Goal: Information Seeking & Learning: Learn about a topic

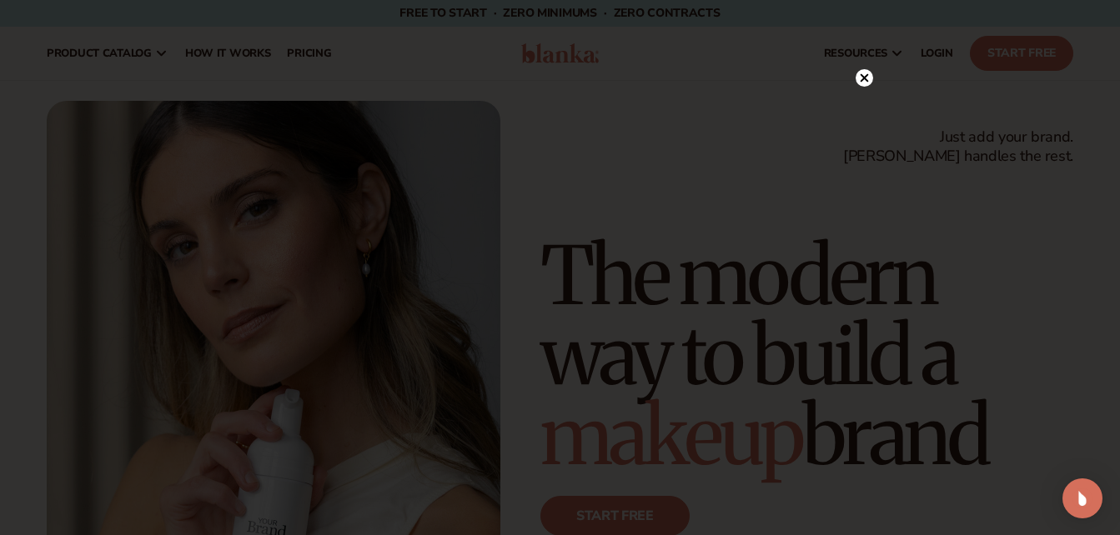
click at [859, 37] on div at bounding box center [560, 267] width 1120 height 535
click at [864, 74] on circle at bounding box center [865, 78] width 18 height 18
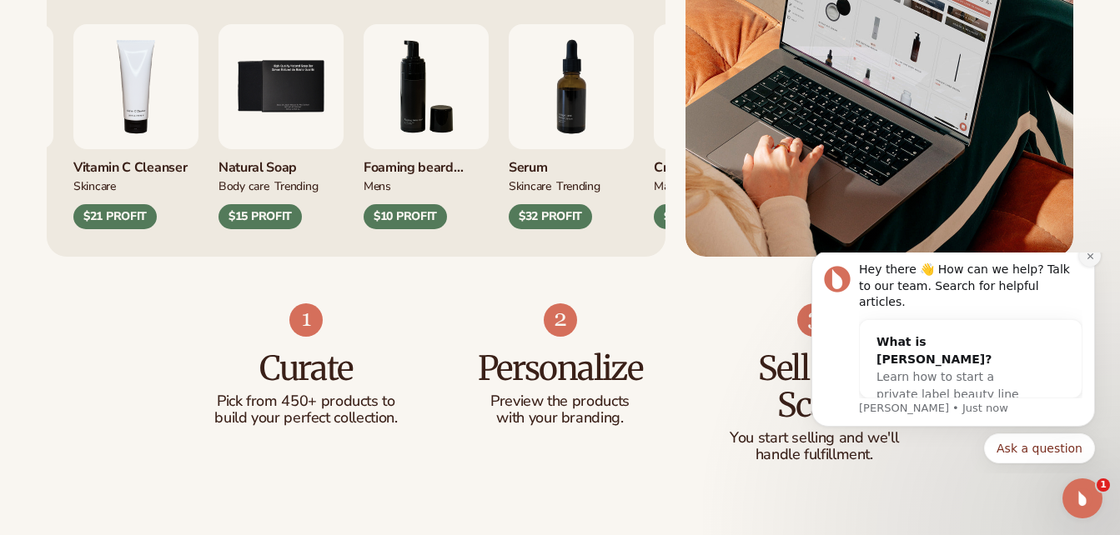
click at [1094, 261] on icon "Dismiss notification" at bounding box center [1090, 256] width 9 height 9
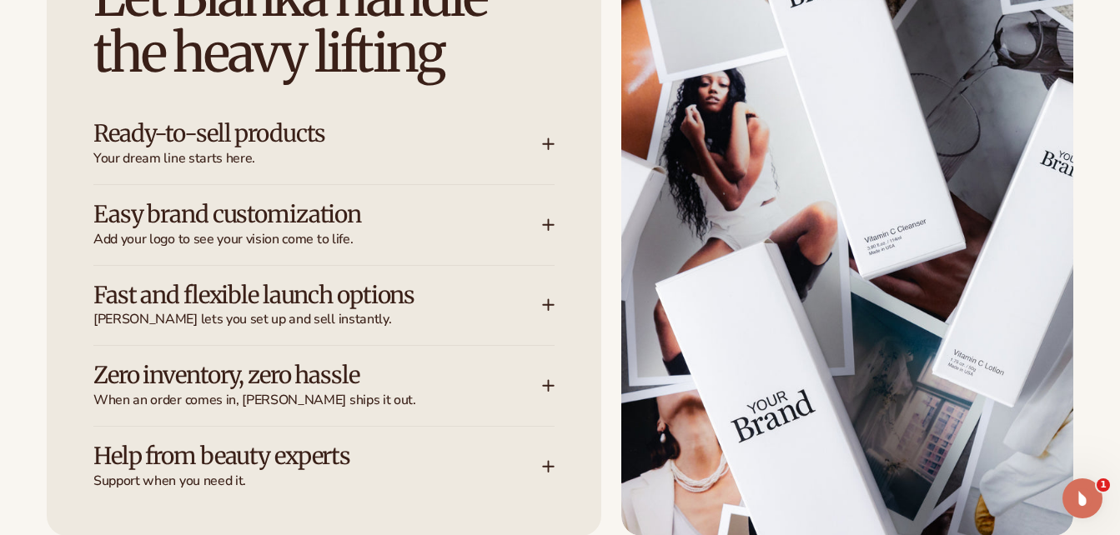
scroll to position [2201, 0]
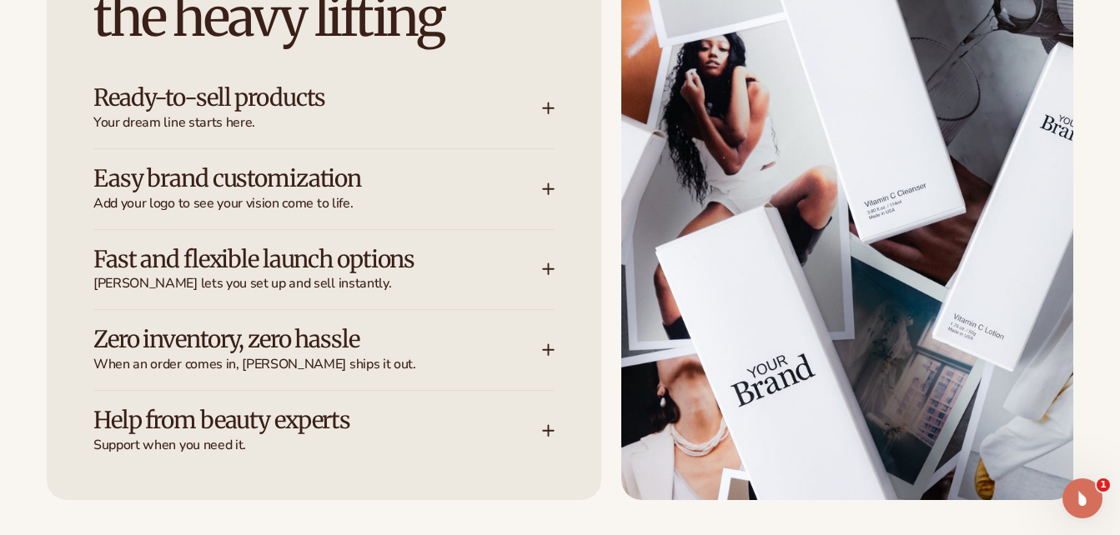
click at [546, 263] on icon at bounding box center [548, 269] width 13 height 13
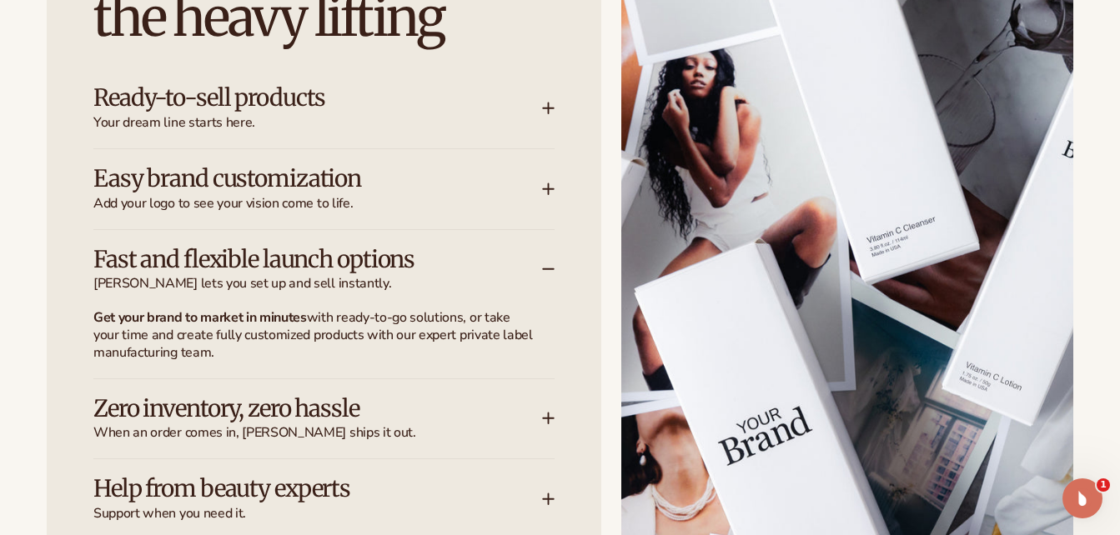
click at [550, 416] on icon at bounding box center [548, 418] width 13 height 13
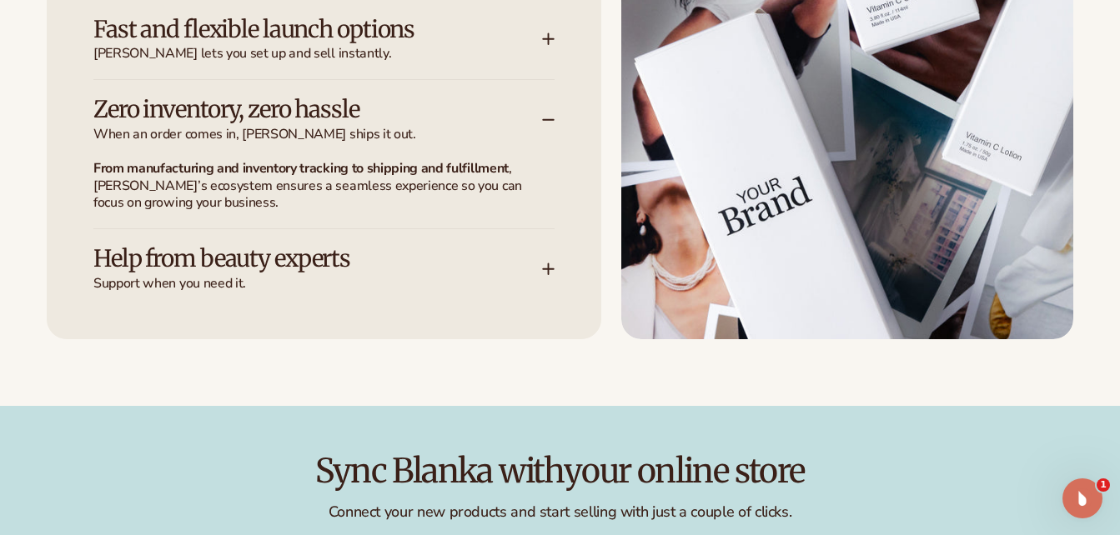
scroll to position [2468, 0]
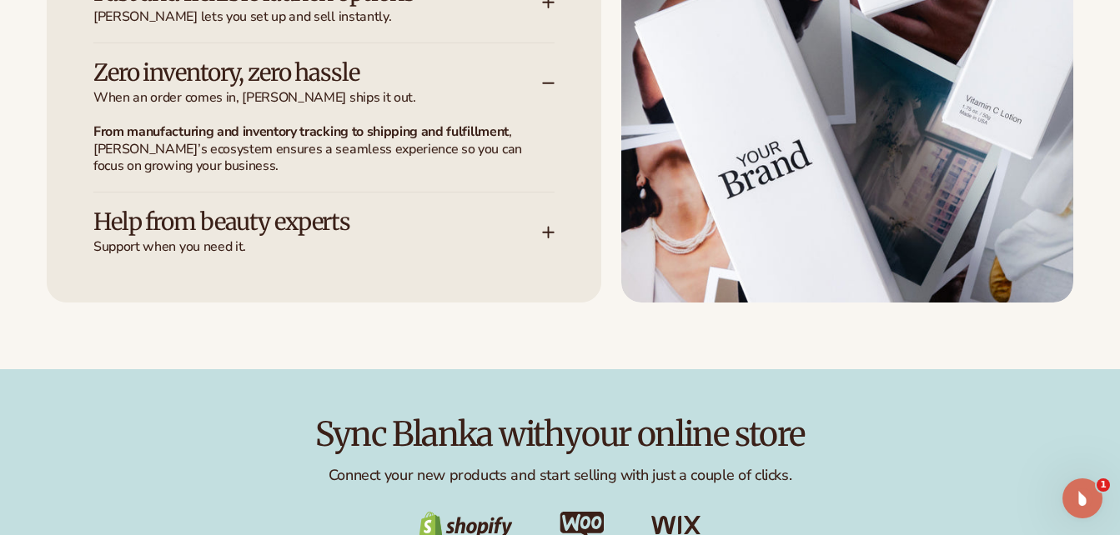
click at [545, 224] on div "Help from beauty experts Support when you need it." at bounding box center [323, 224] width 461 height 63
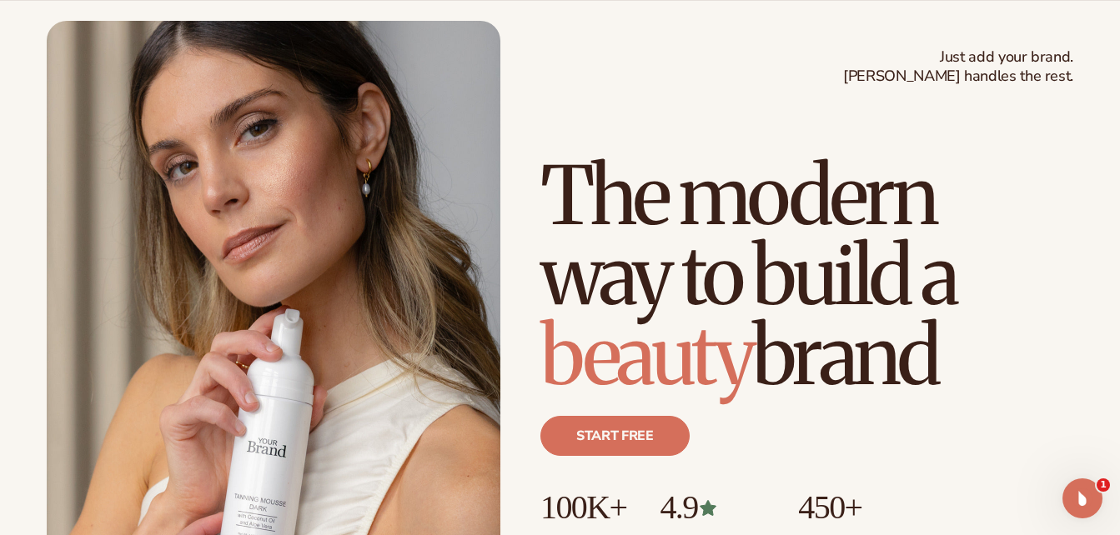
scroll to position [0, 0]
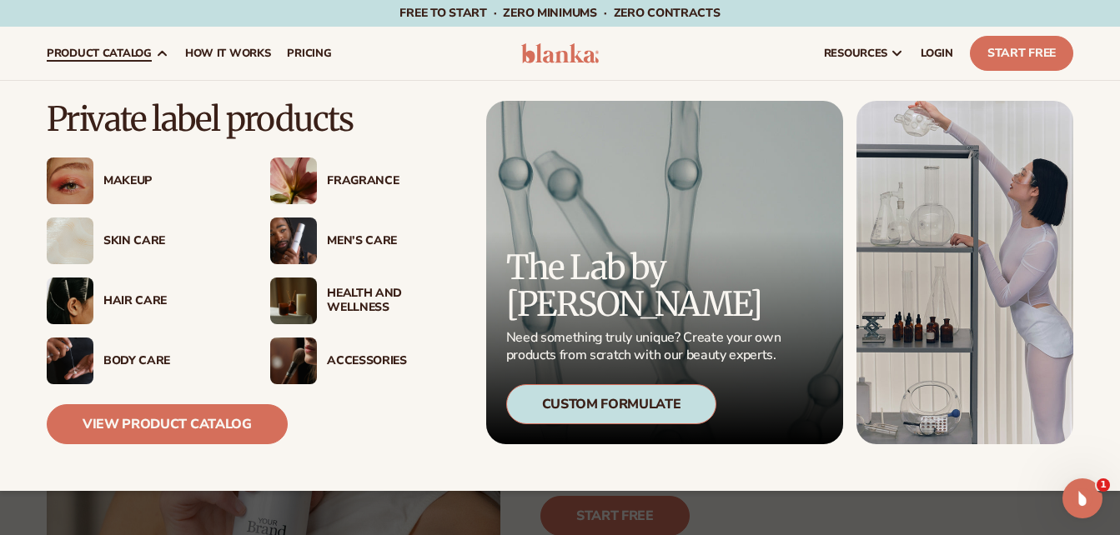
click at [124, 178] on div "Makeup" at bounding box center [169, 181] width 133 height 14
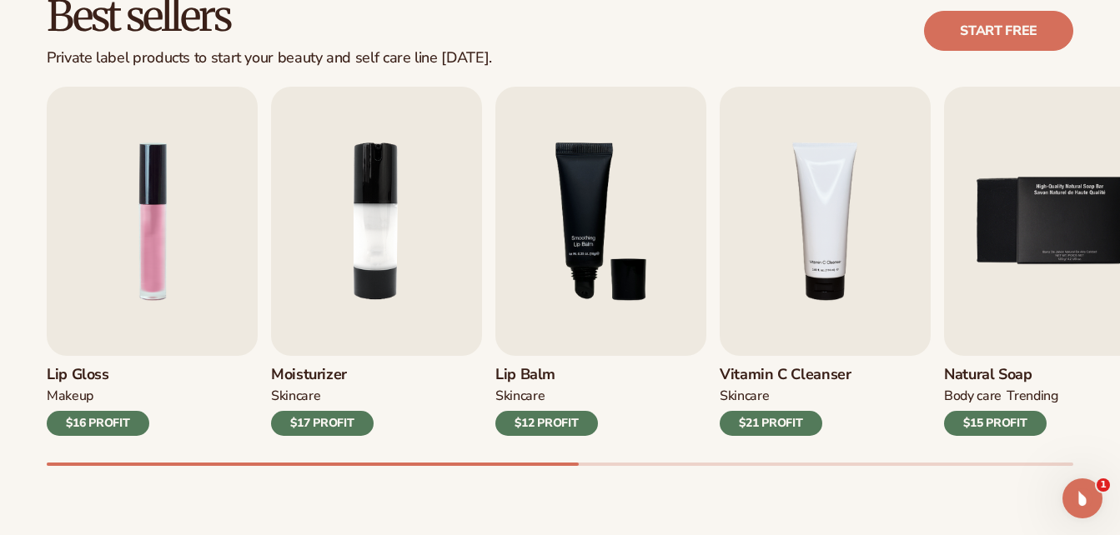
scroll to position [524, 0]
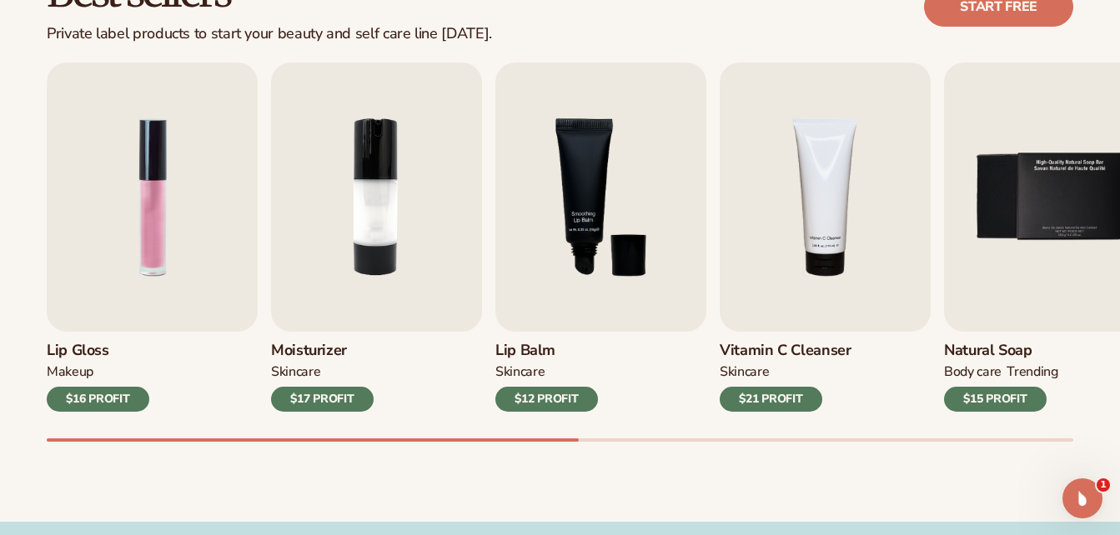
click at [572, 439] on div at bounding box center [313, 440] width 532 height 3
click at [573, 439] on div at bounding box center [313, 440] width 532 height 3
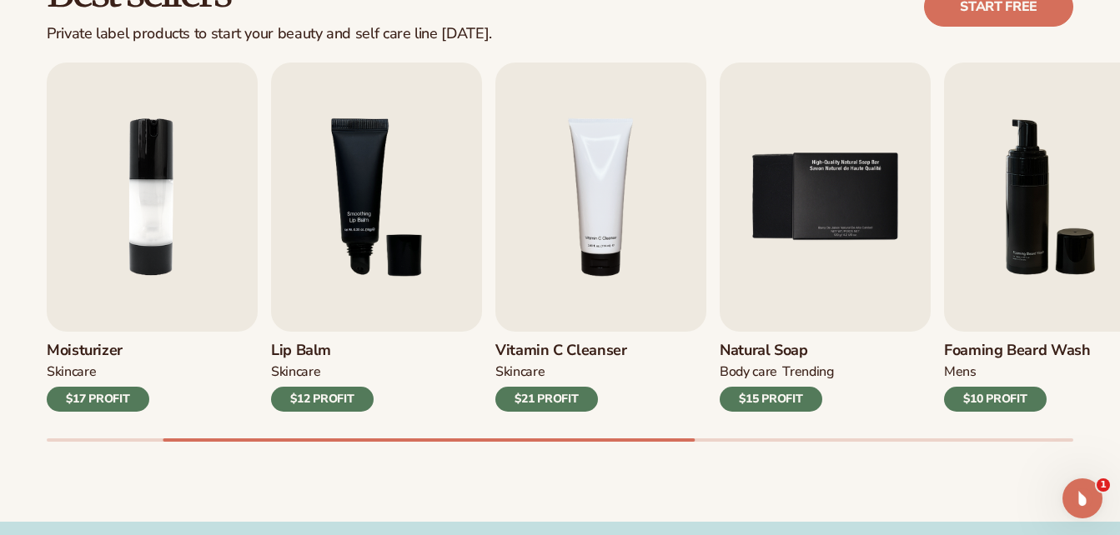
click at [730, 458] on div "Best sellers Private label products to start your beauty and self care line tod…" at bounding box center [560, 223] width 1120 height 598
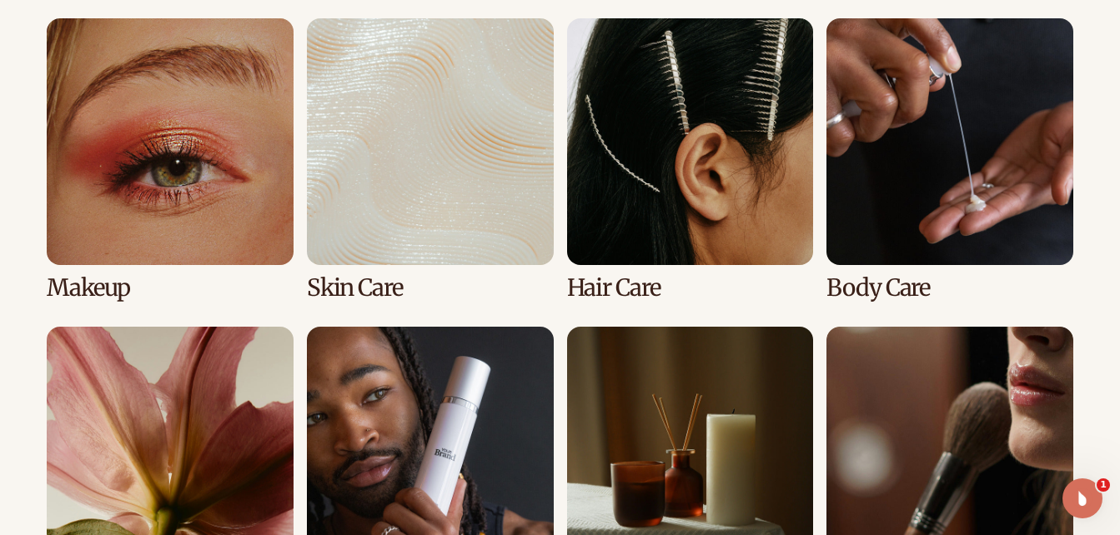
click at [1115, 223] on div "Explore high-quality product formulas view full catalog Makeup Skin Care Hair C…" at bounding box center [560, 316] width 1120 height 761
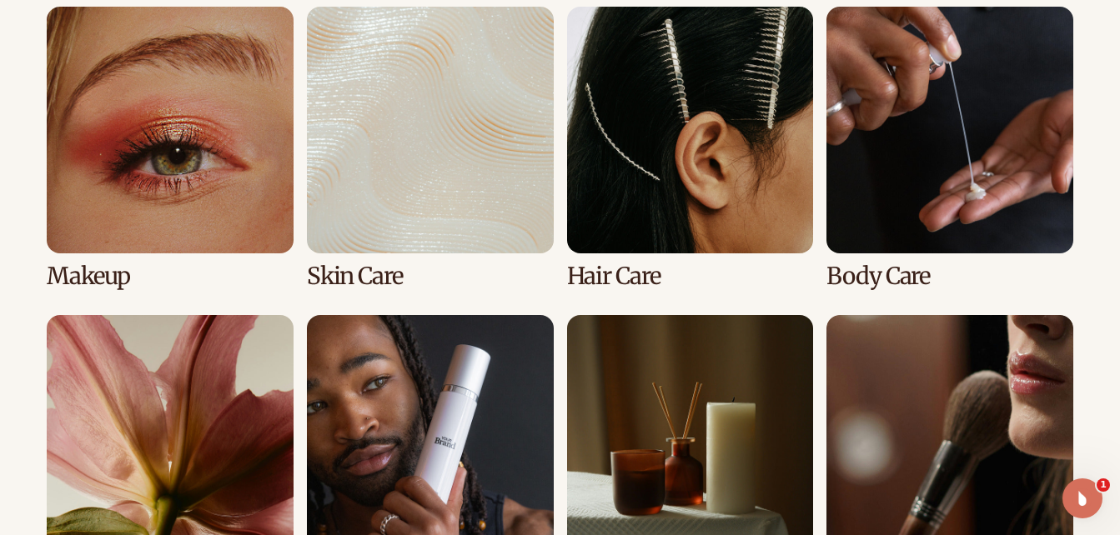
click at [359, 274] on link "2 / 8" at bounding box center [430, 148] width 247 height 283
click at [394, 208] on link "2 / 8" at bounding box center [430, 148] width 247 height 283
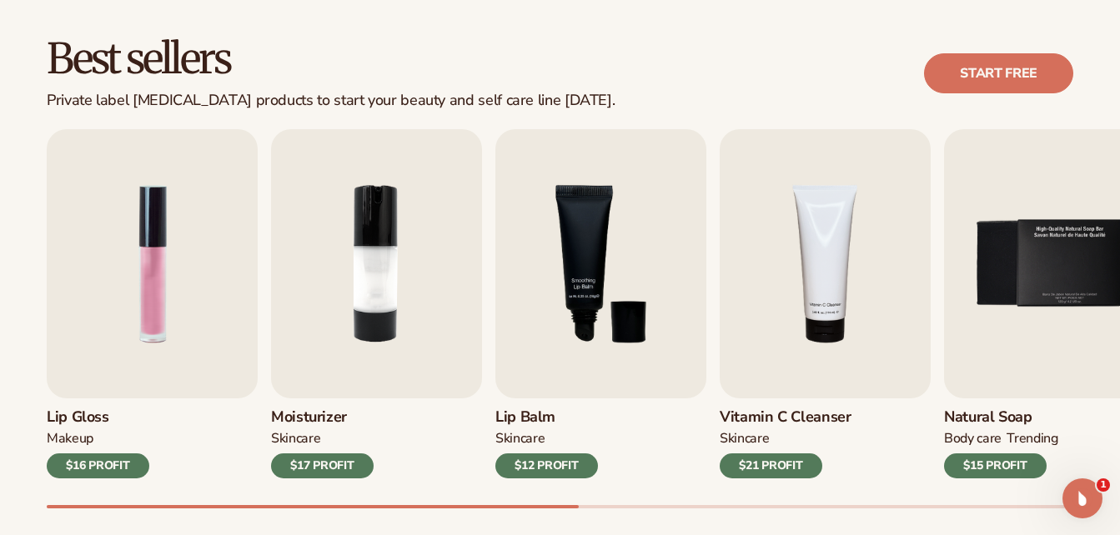
scroll to position [528, 0]
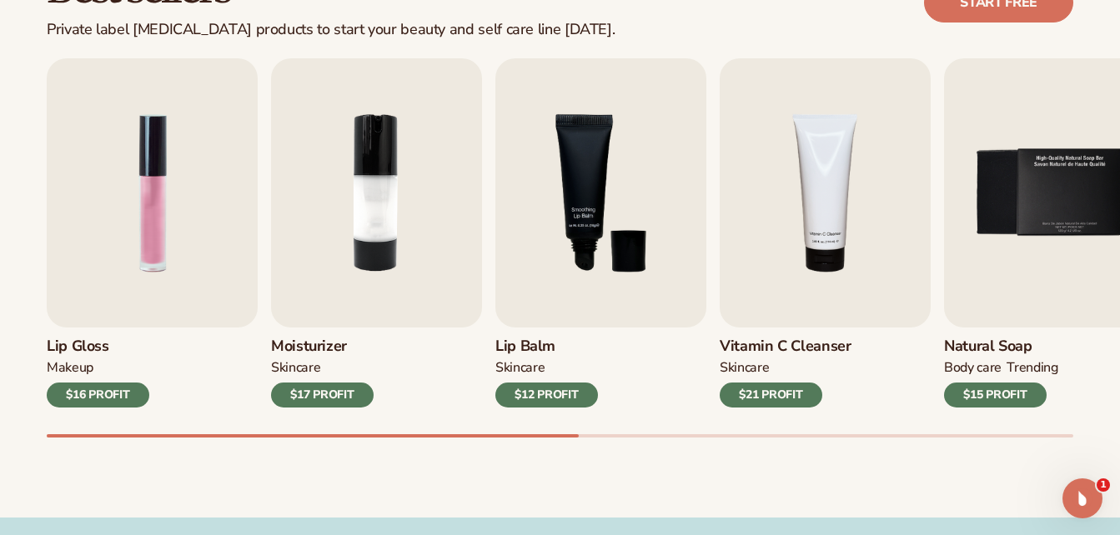
click at [840, 437] on div at bounding box center [560, 435] width 1027 height 3
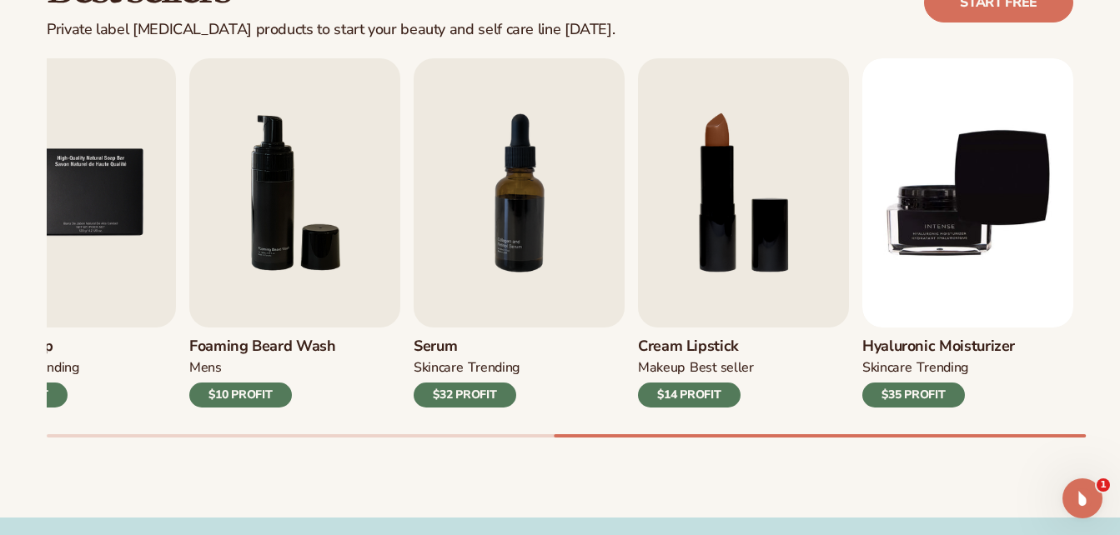
click at [840, 437] on div at bounding box center [820, 435] width 532 height 3
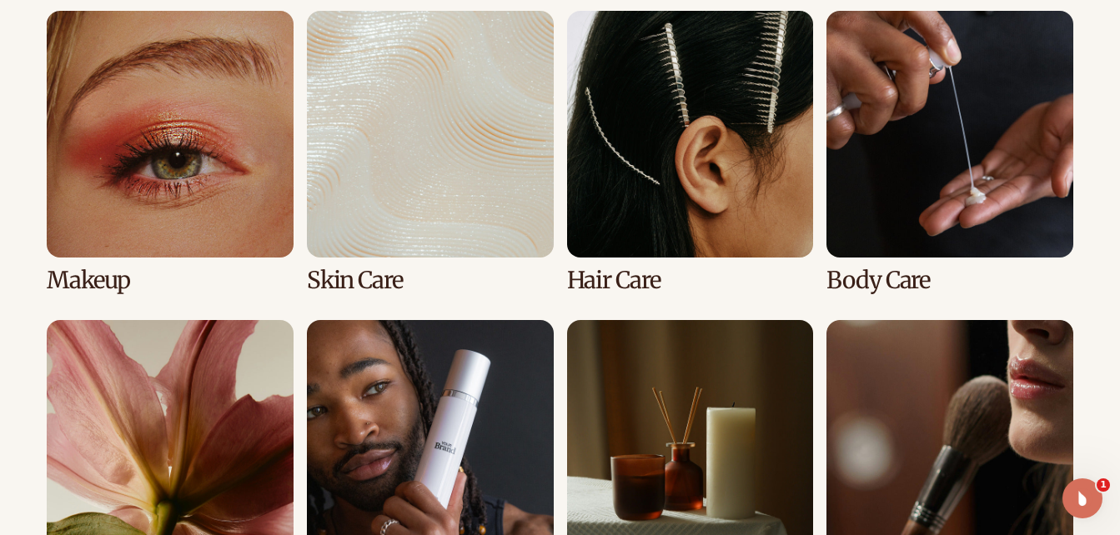
scroll to position [1263, 0]
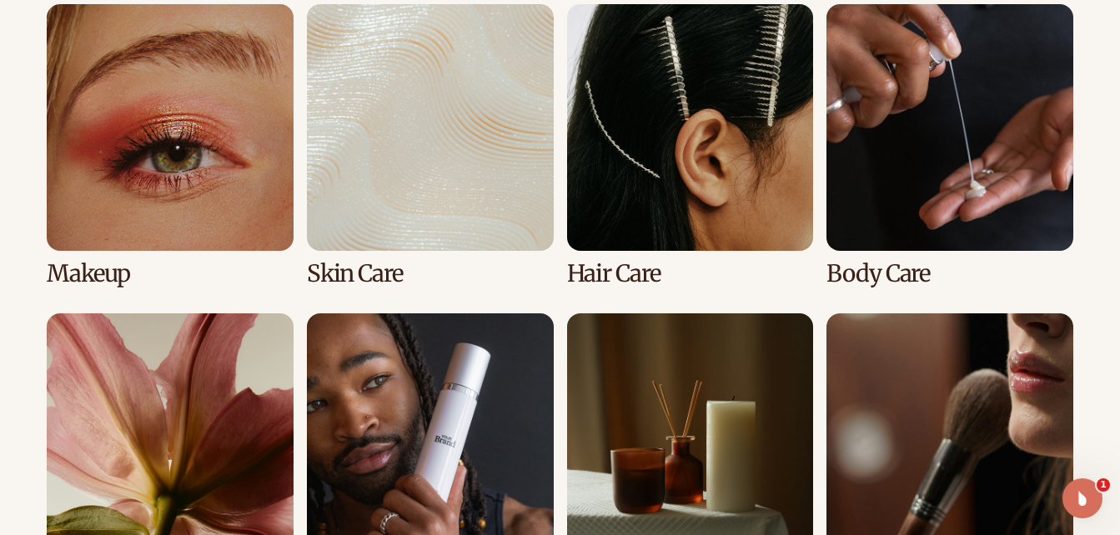
click at [650, 264] on link "3 / 8" at bounding box center [690, 145] width 247 height 283
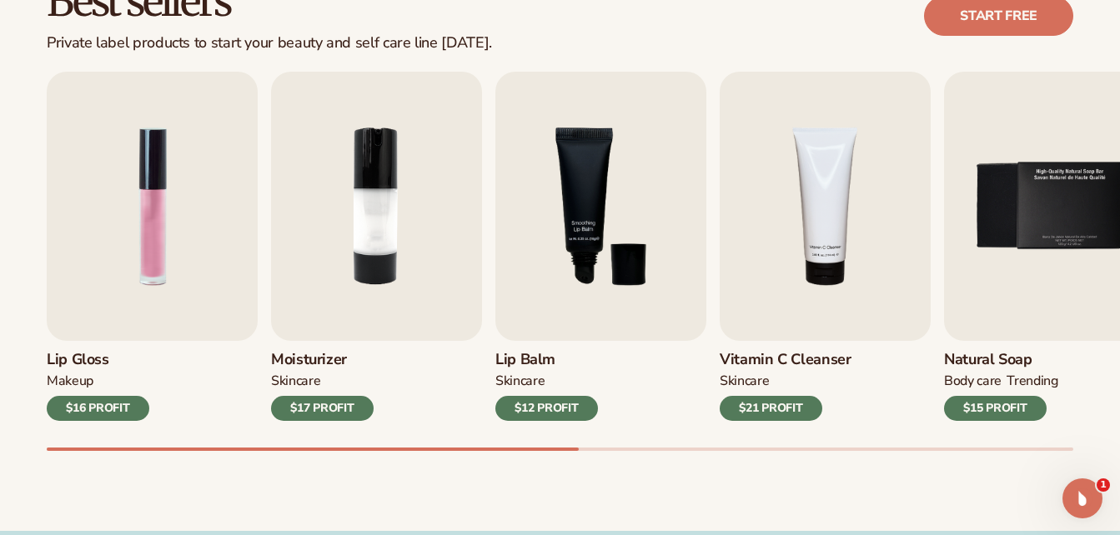
scroll to position [526, 0]
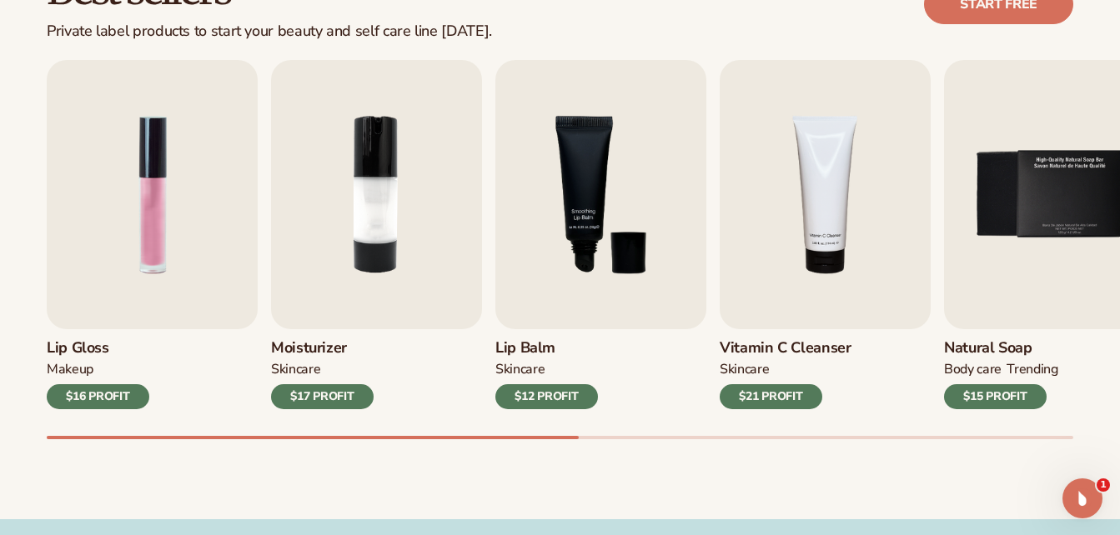
drag, startPoint x: 565, startPoint y: 435, endPoint x: 605, endPoint y: 425, distance: 40.5
click at [605, 425] on div "Lip Gloss MAKEUP $16 PROFIT Moisturizer SKINCARE $17 PROFIT SKINCARE mens" at bounding box center [583, 249] width 1073 height 379
drag, startPoint x: 636, startPoint y: 412, endPoint x: 816, endPoint y: 474, distance: 189.6
click at [950, 434] on div "Lip Gloss MAKEUP $16 PROFIT Moisturizer SKINCARE $17 PROFIT SKINCARE mens" at bounding box center [583, 249] width 1073 height 379
click at [960, 441] on div "Best sellers Private label products to start your beauty and self care line tod…" at bounding box center [560, 221] width 1120 height 598
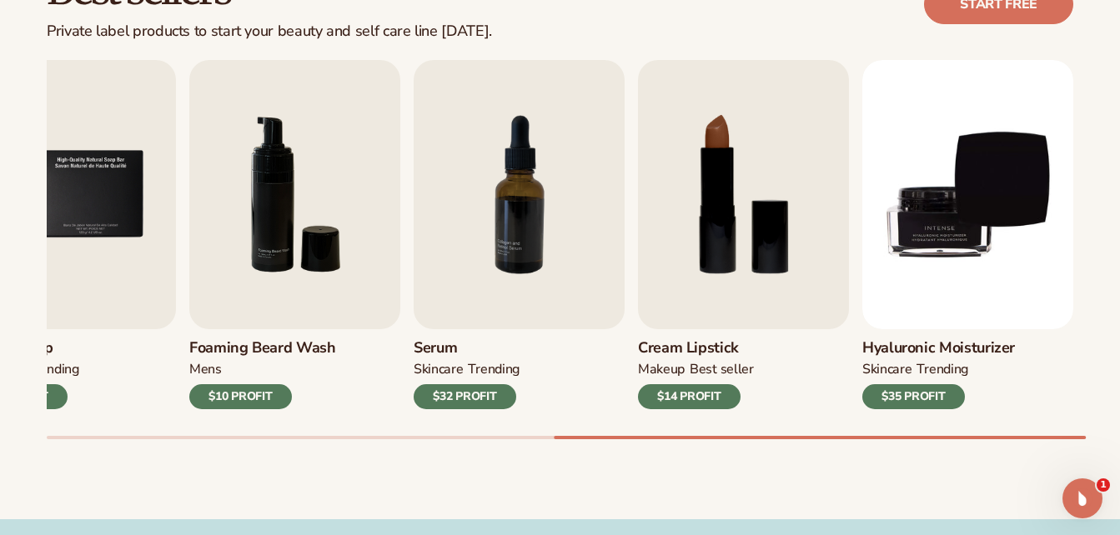
click at [838, 439] on div at bounding box center [560, 437] width 1027 height 3
click at [839, 438] on div at bounding box center [820, 437] width 532 height 3
click at [1021, 432] on div "Lip Gloss MAKEUP $16 PROFIT Moisturizer SKINCARE $17 PROFIT SKINCARE mens" at bounding box center [583, 249] width 1073 height 379
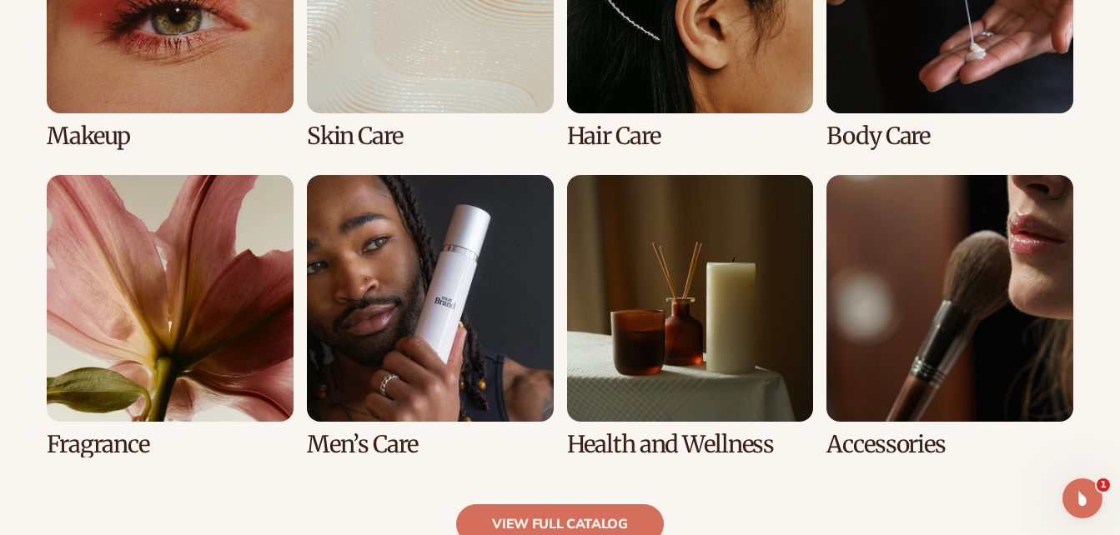
scroll to position [1459, 0]
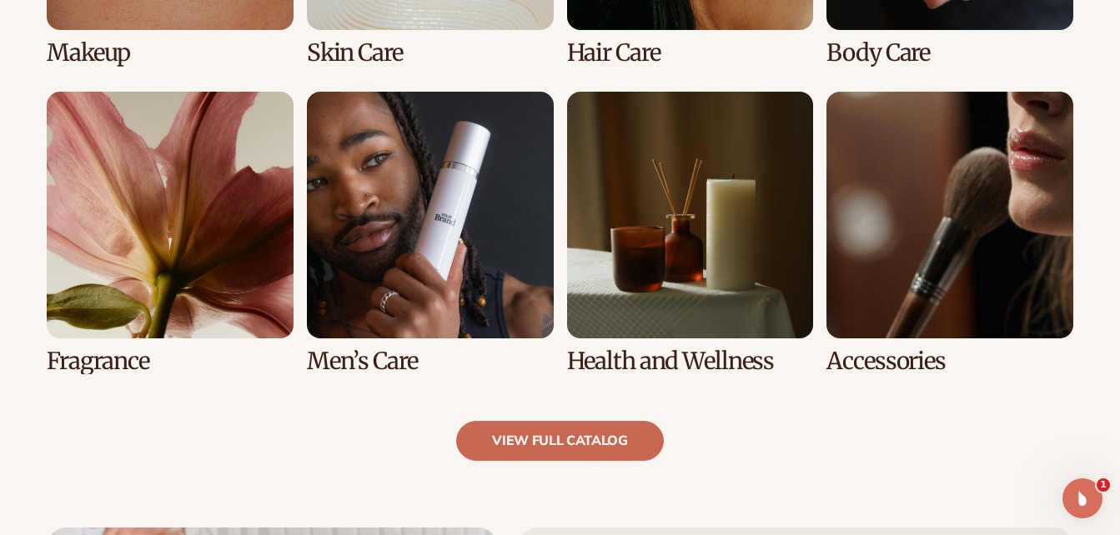
click at [620, 439] on link "view full catalog" at bounding box center [560, 441] width 208 height 40
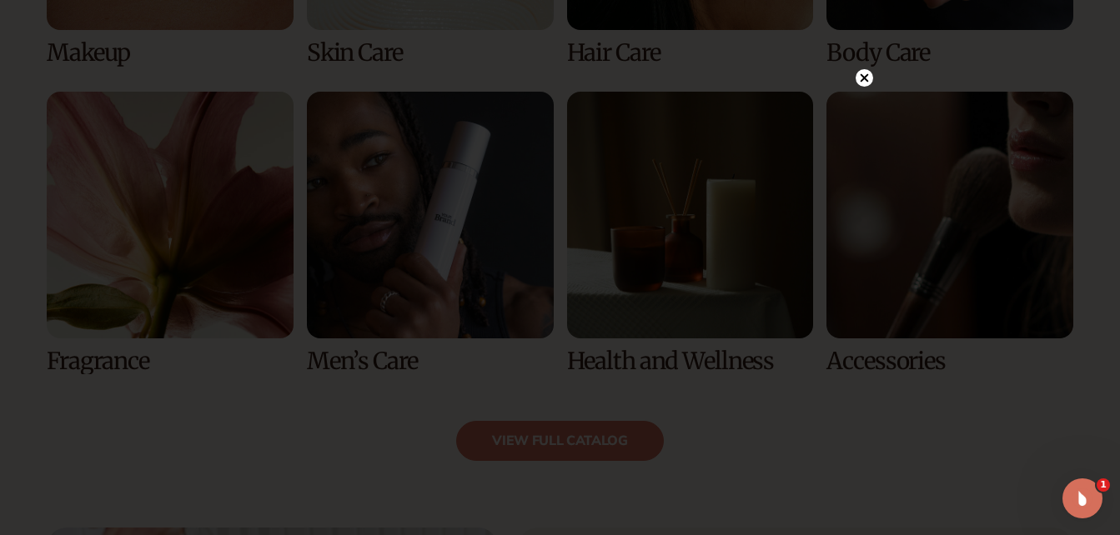
click at [861, 77] on circle at bounding box center [865, 78] width 18 height 18
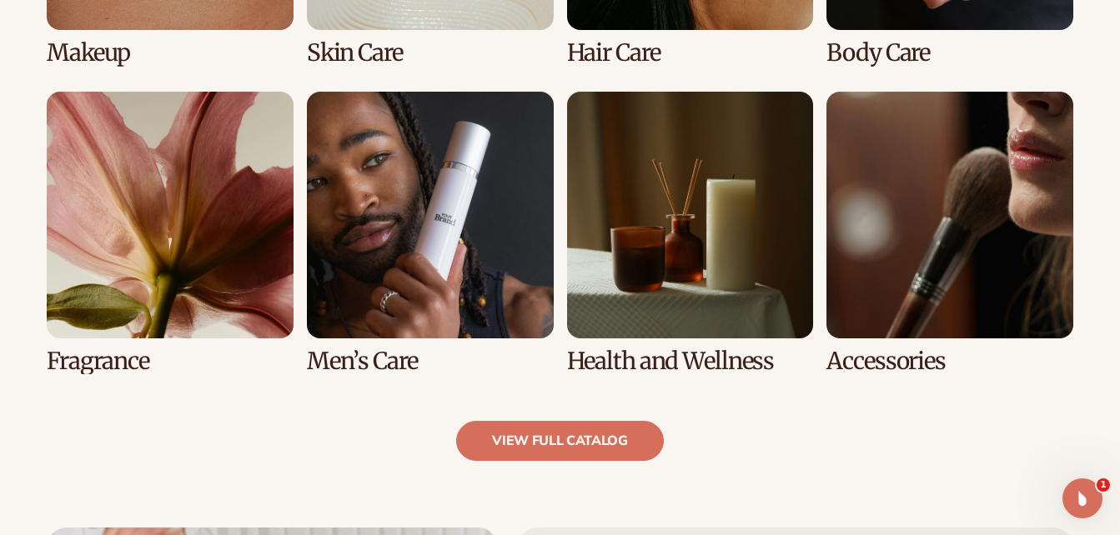
click at [951, 256] on link "8 / 8" at bounding box center [949, 233] width 247 height 283
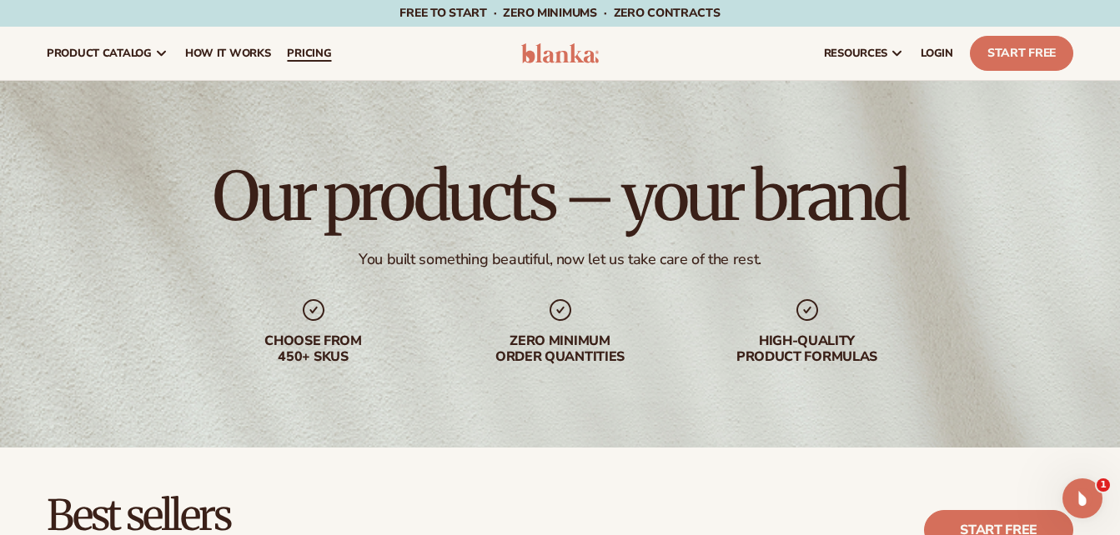
click at [319, 53] on span "pricing" at bounding box center [309, 53] width 44 height 13
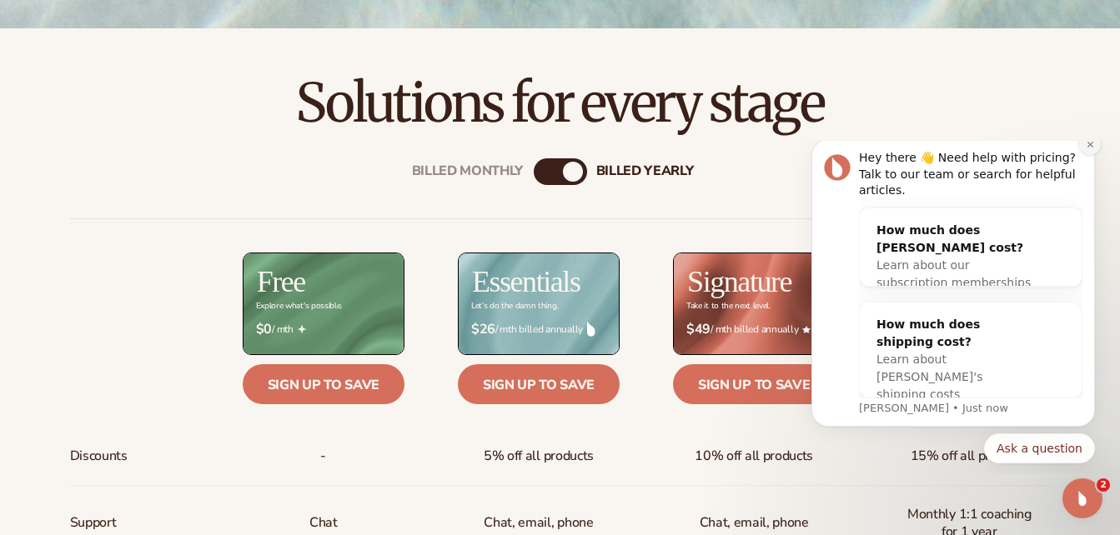
click at [1091, 149] on icon "Dismiss notification" at bounding box center [1090, 144] width 9 height 9
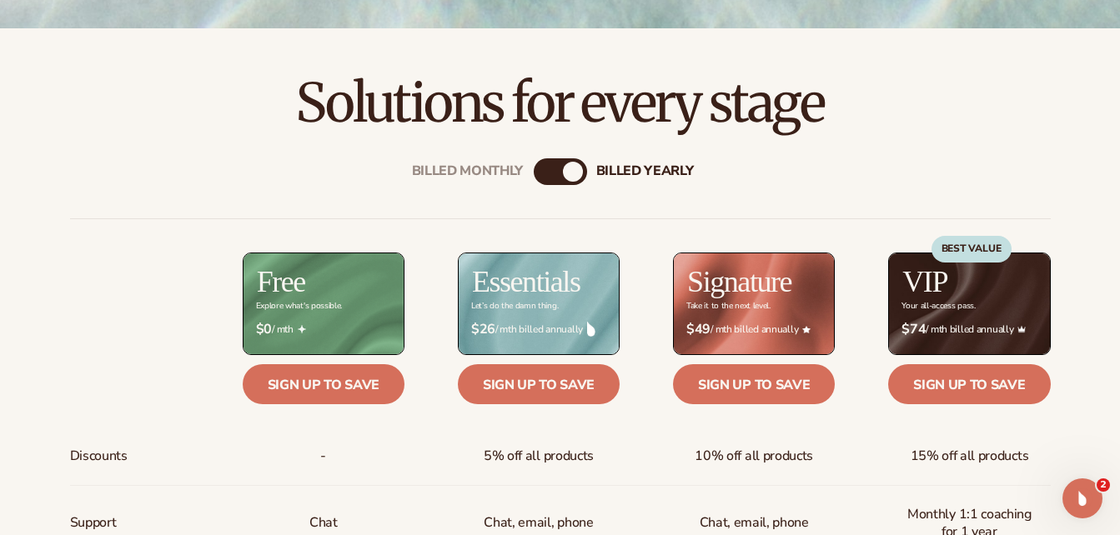
click at [555, 170] on div "Billed Monthly billed Yearly" at bounding box center [560, 171] width 53 height 27
drag, startPoint x: 531, startPoint y: 168, endPoint x: 514, endPoint y: 168, distance: 17.5
click at [534, 168] on div "Billed Monthly billed Yearly" at bounding box center [560, 171] width 53 height 27
drag, startPoint x: 514, startPoint y: 168, endPoint x: 540, endPoint y: 168, distance: 25.9
click at [540, 168] on div "Billed Monthly" at bounding box center [544, 172] width 20 height 20
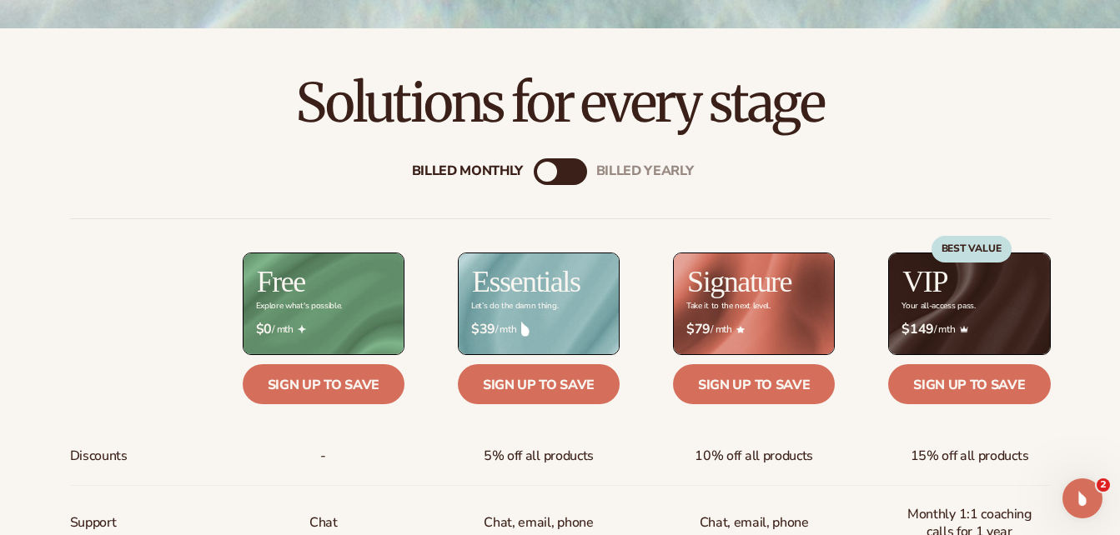
click at [546, 171] on div "Billed Monthly" at bounding box center [547, 172] width 20 height 20
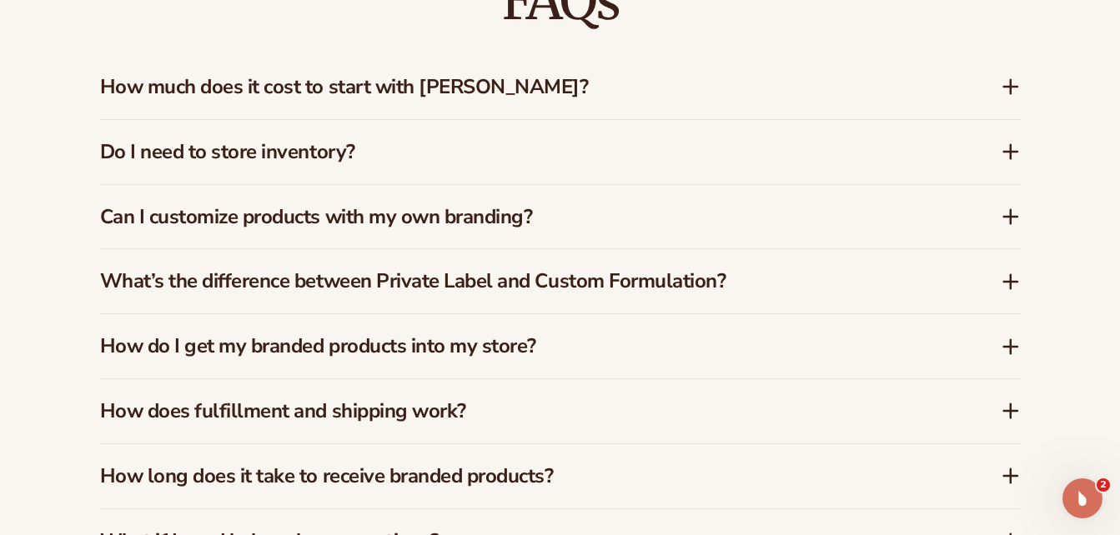
scroll to position [2473, 0]
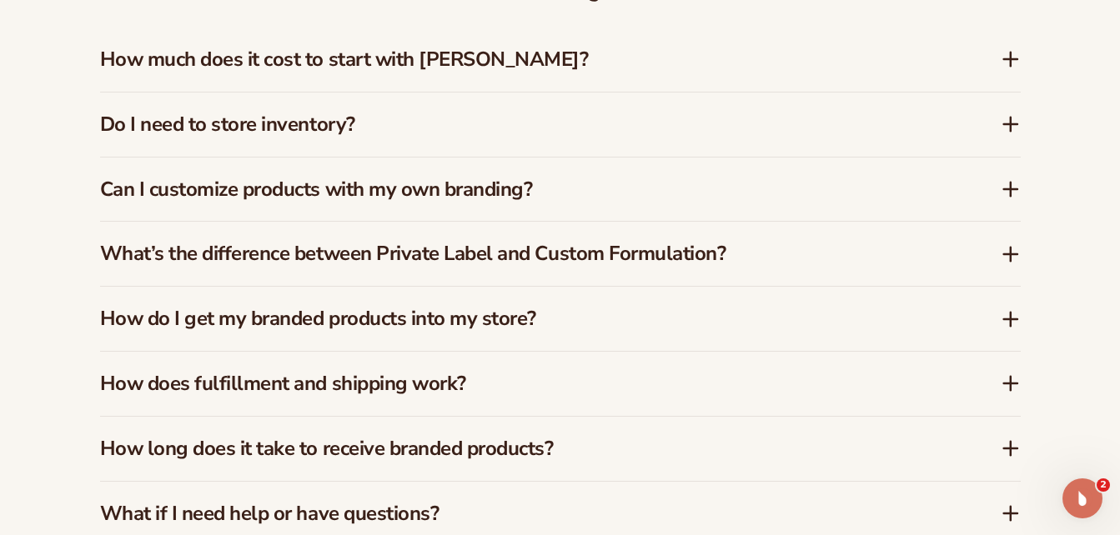
click at [1008, 309] on icon at bounding box center [1011, 319] width 20 height 20
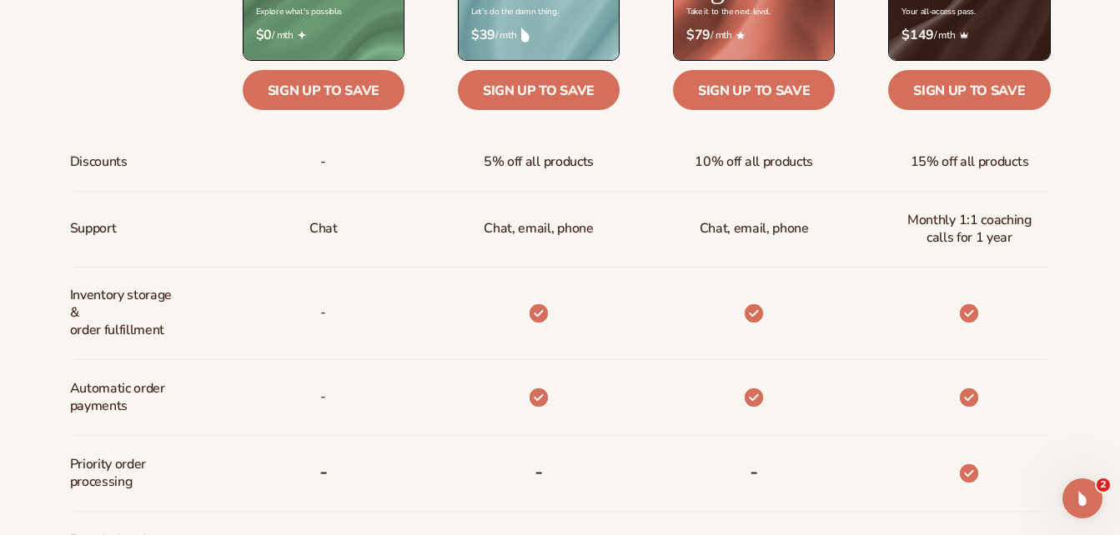
scroll to position [0, 0]
